Goal: Check status: Check status

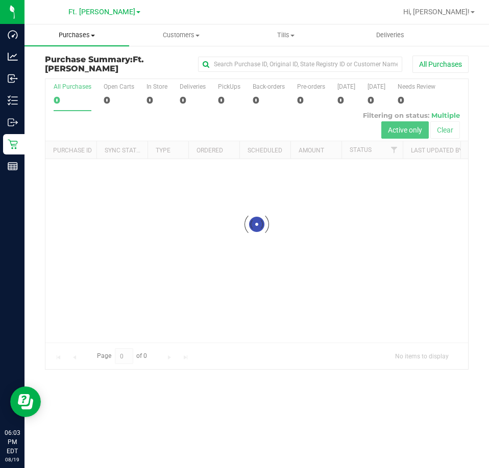
click at [76, 39] on span "Purchases" at bounding box center [76, 35] width 105 height 9
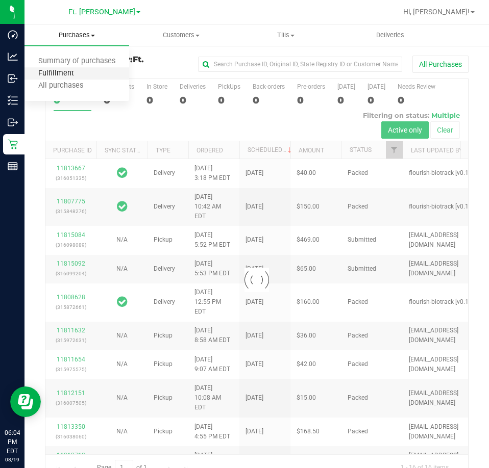
click at [71, 74] on span "Fulfillment" at bounding box center [55, 73] width 63 height 9
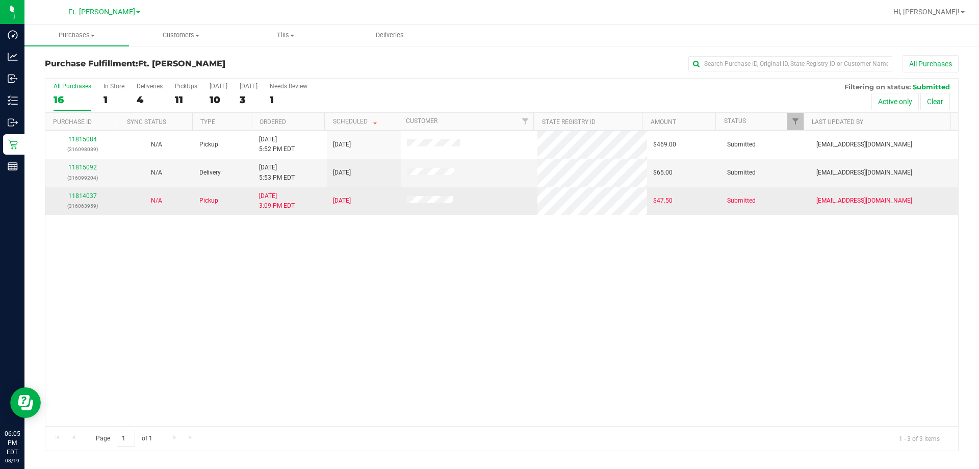
click at [87, 190] on td "11814037 (316063959)" at bounding box center [82, 201] width 74 height 28
click at [87, 193] on link "11814037" at bounding box center [82, 195] width 29 height 7
